Goal: Transaction & Acquisition: Obtain resource

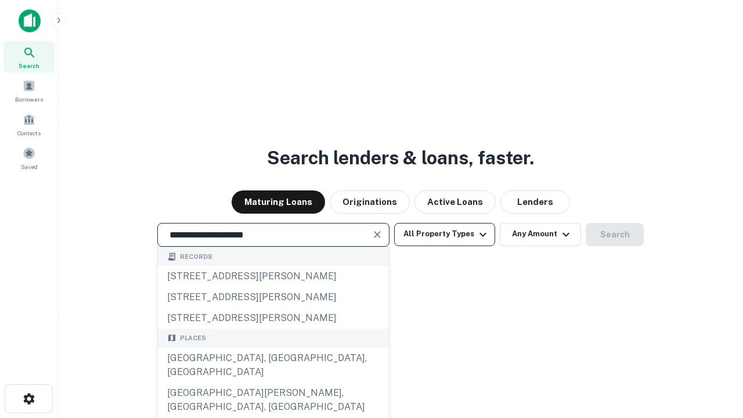
click at [273, 382] on div "[GEOGRAPHIC_DATA], [GEOGRAPHIC_DATA], [GEOGRAPHIC_DATA]" at bounding box center [273, 365] width 231 height 35
click at [444, 234] on button "All Property Types" at bounding box center [444, 234] width 101 height 23
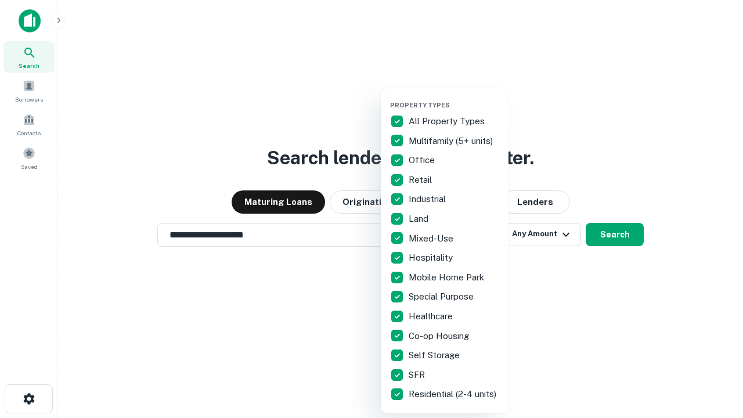
type input "**********"
click at [454, 97] on button "button" at bounding box center [454, 97] width 128 height 1
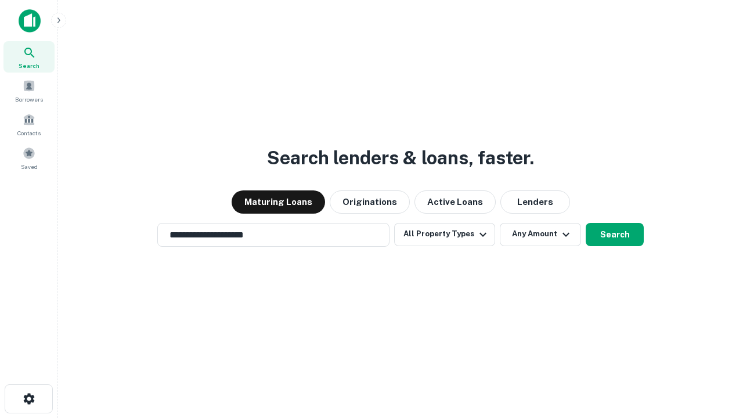
scroll to position [7, 140]
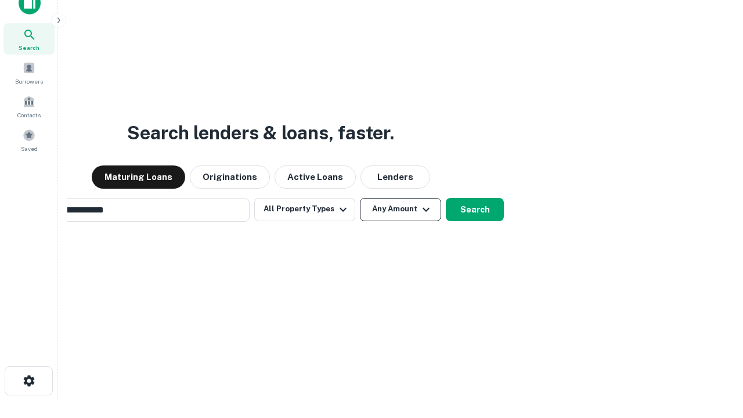
click at [360, 198] on button "Any Amount" at bounding box center [400, 209] width 81 height 23
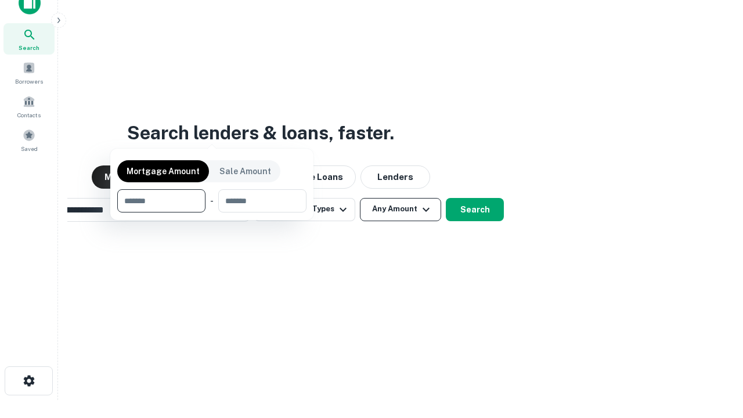
scroll to position [19, 0]
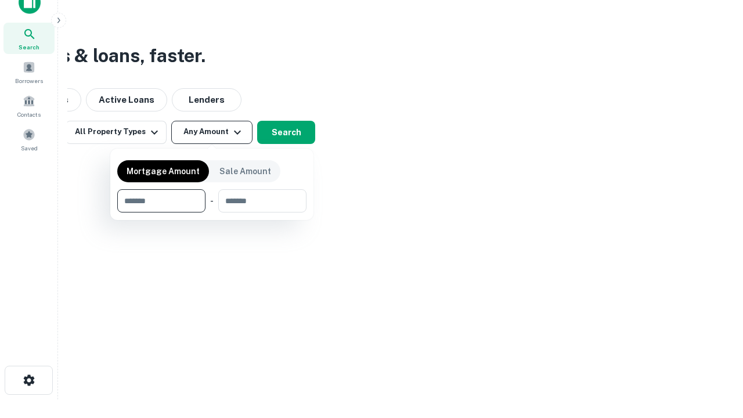
type input "*******"
click at [212, 212] on button "button" at bounding box center [211, 212] width 189 height 1
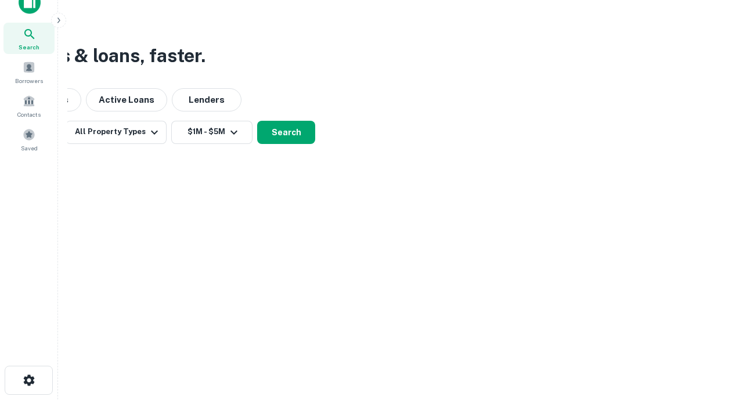
scroll to position [18, 0]
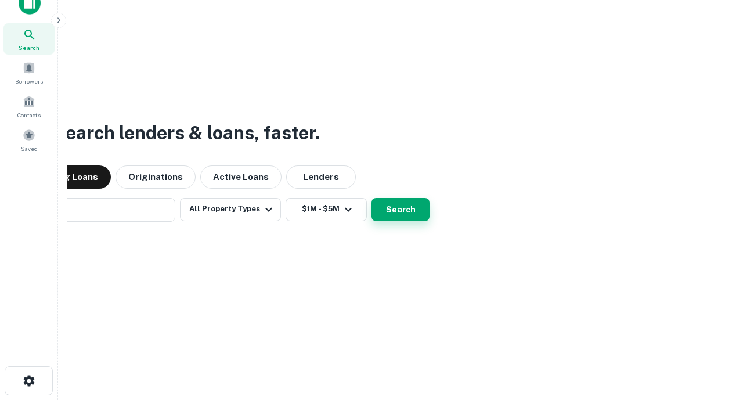
click at [371, 198] on button "Search" at bounding box center [400, 209] width 58 height 23
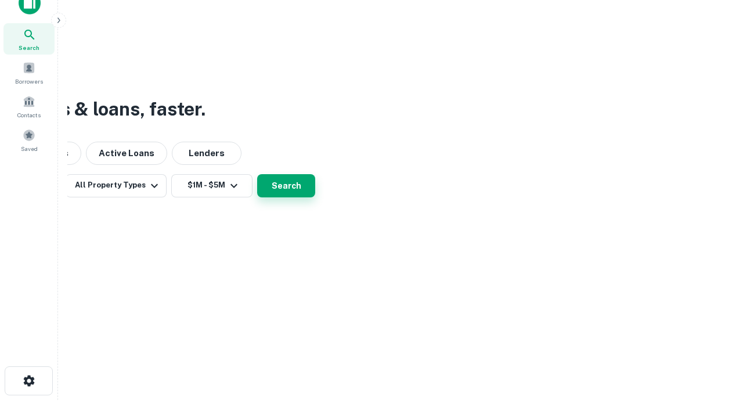
scroll to position [19, 0]
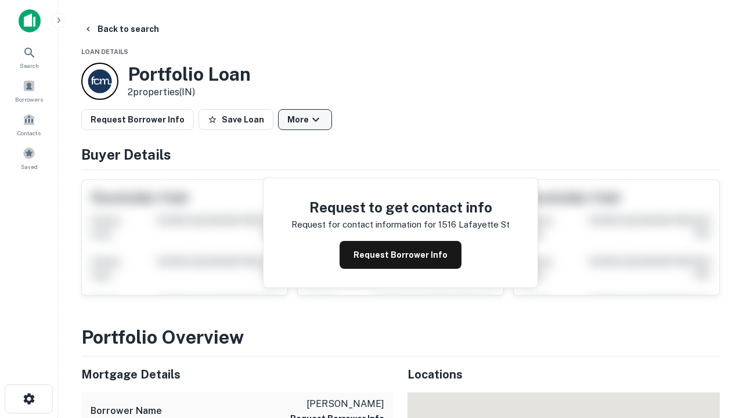
click at [305, 120] on button "More" at bounding box center [305, 119] width 54 height 21
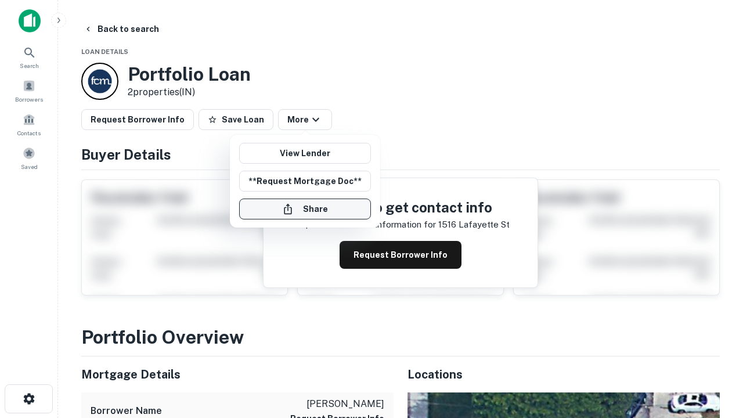
click at [305, 209] on button "Share" at bounding box center [305, 208] width 132 height 21
